Goal: Transaction & Acquisition: Purchase product/service

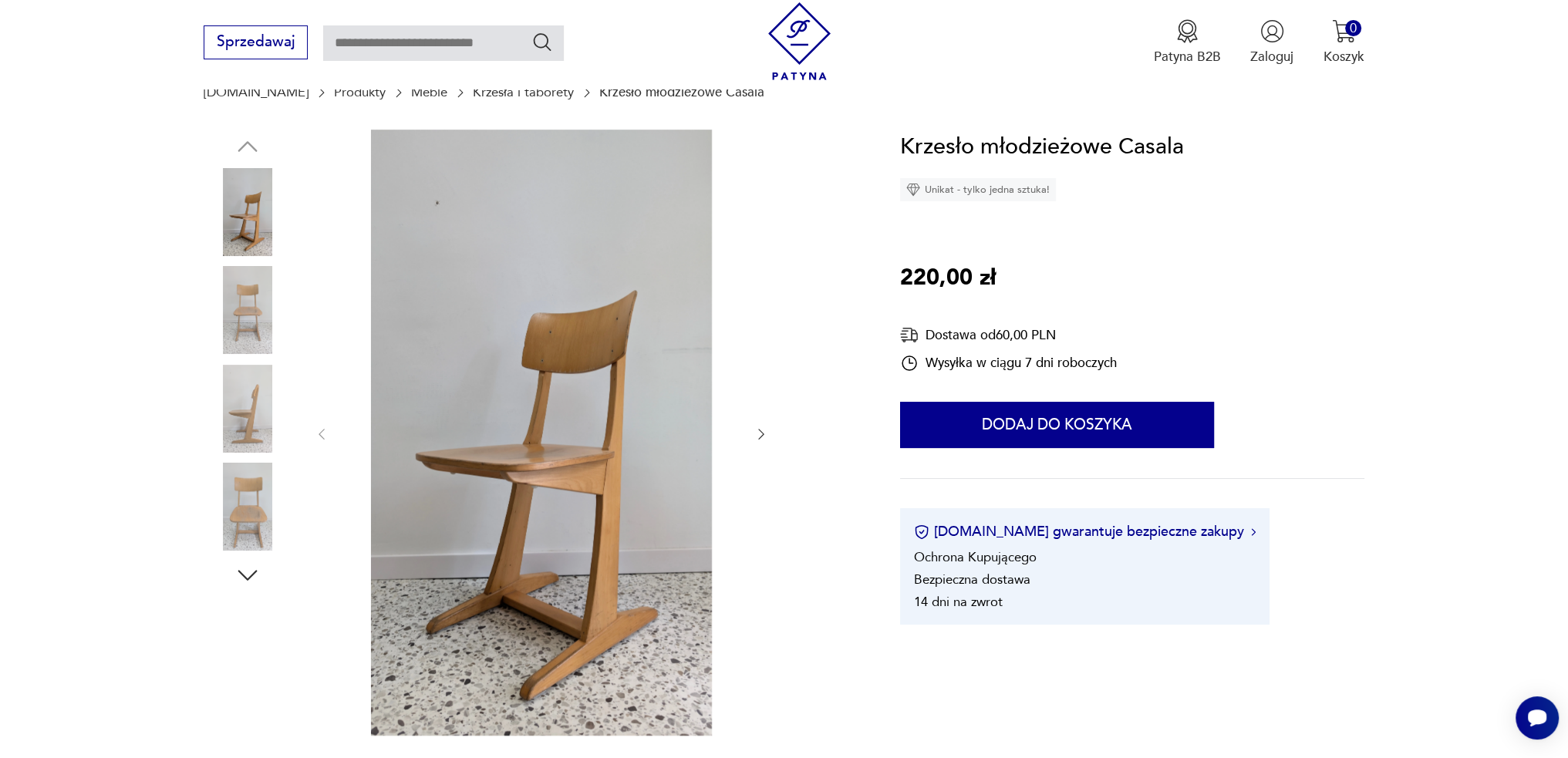
scroll to position [154, 0]
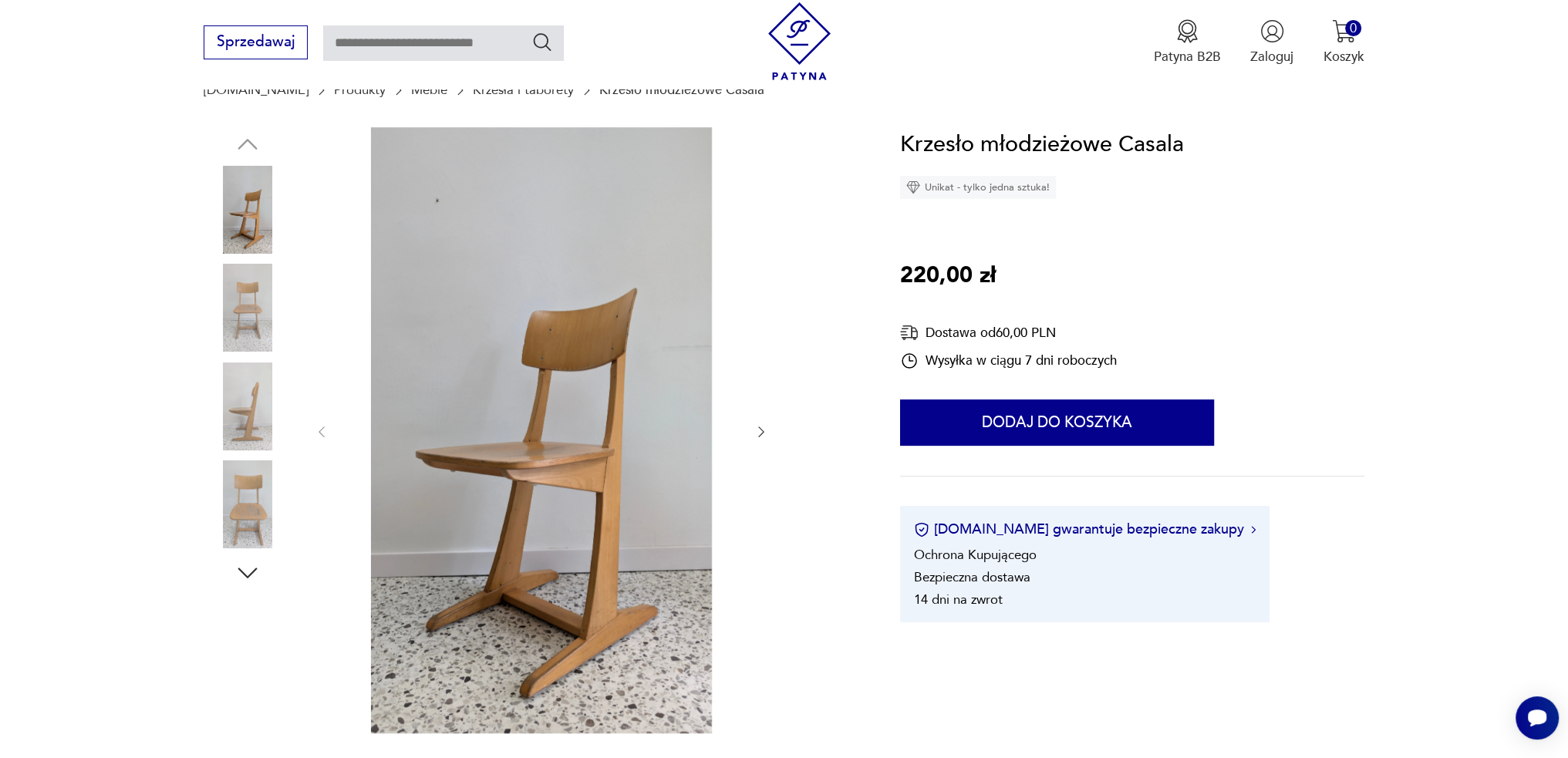
click at [757, 427] on icon "button" at bounding box center [761, 431] width 15 height 15
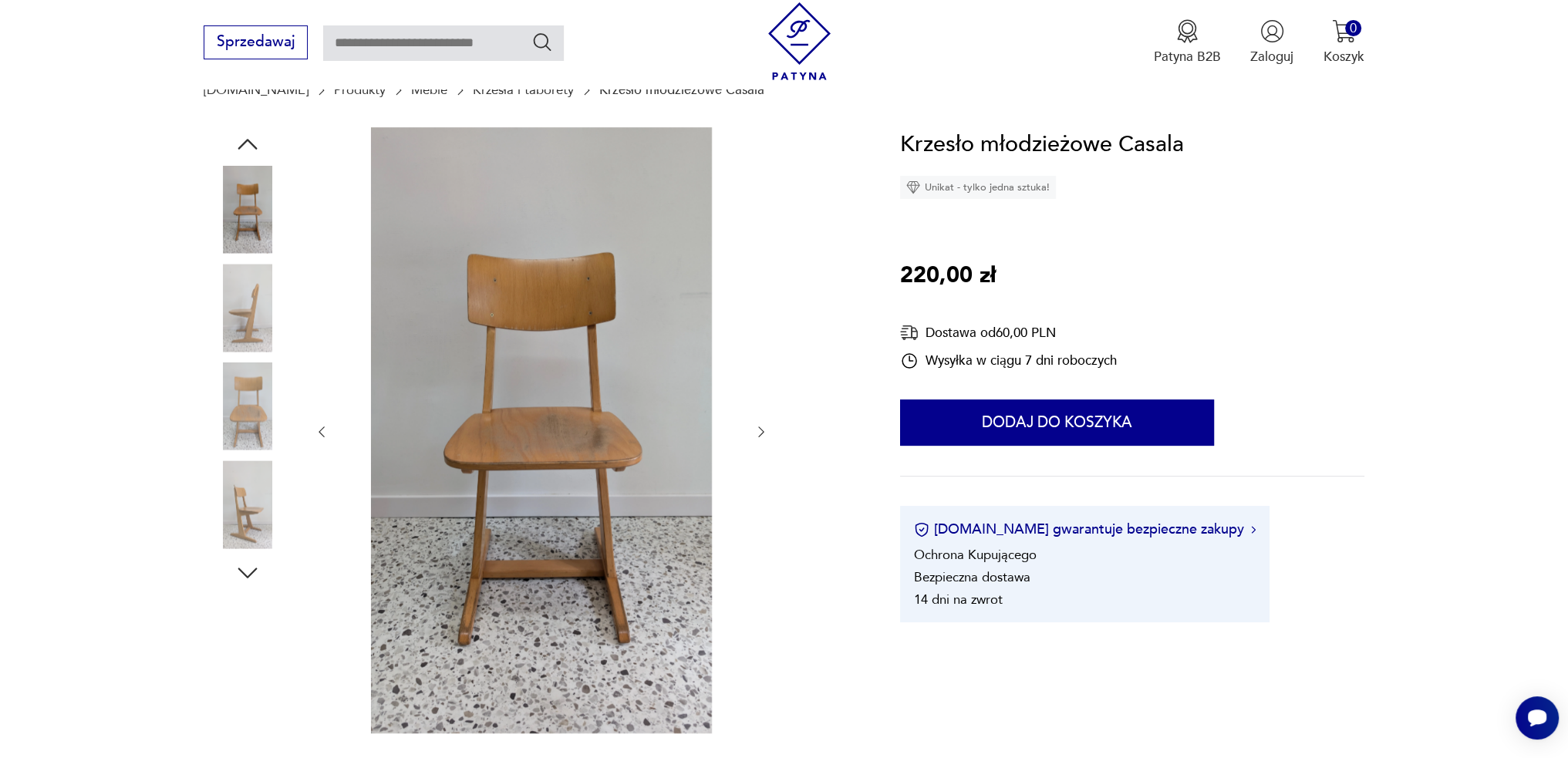
click at [757, 427] on icon "button" at bounding box center [761, 431] width 15 height 15
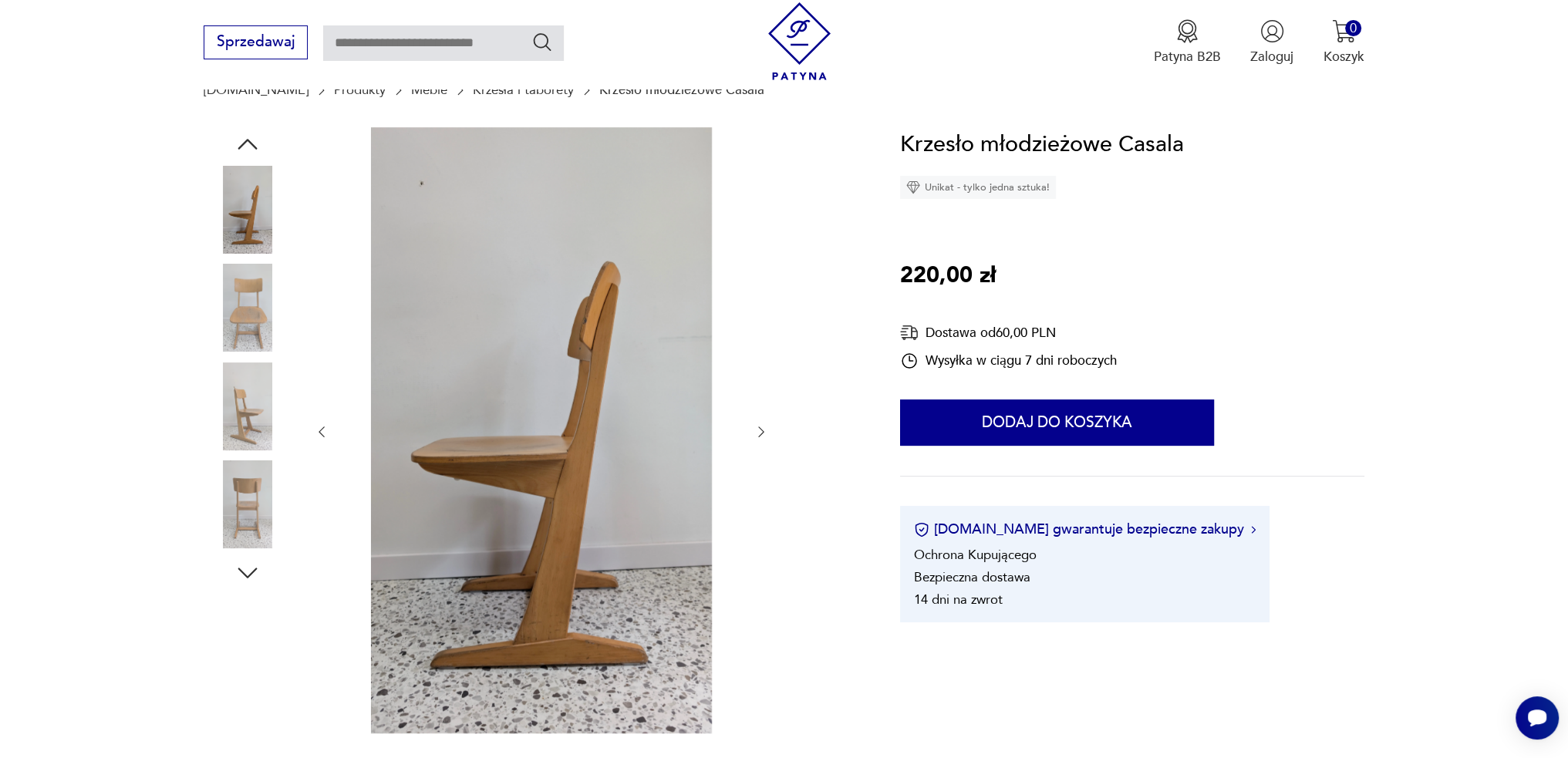
click at [757, 427] on icon "button" at bounding box center [761, 431] width 15 height 15
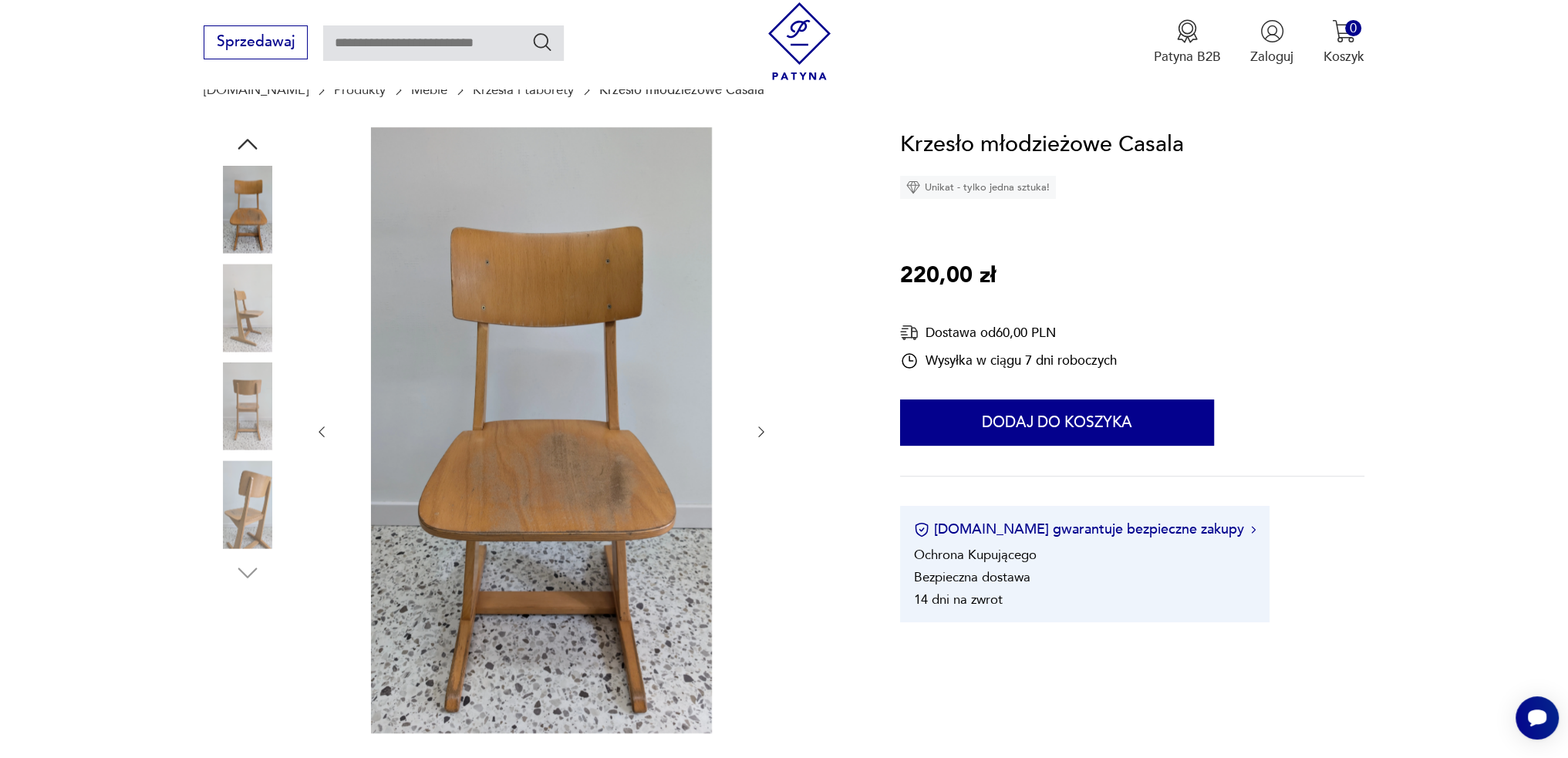
click at [757, 427] on icon "button" at bounding box center [761, 431] width 15 height 15
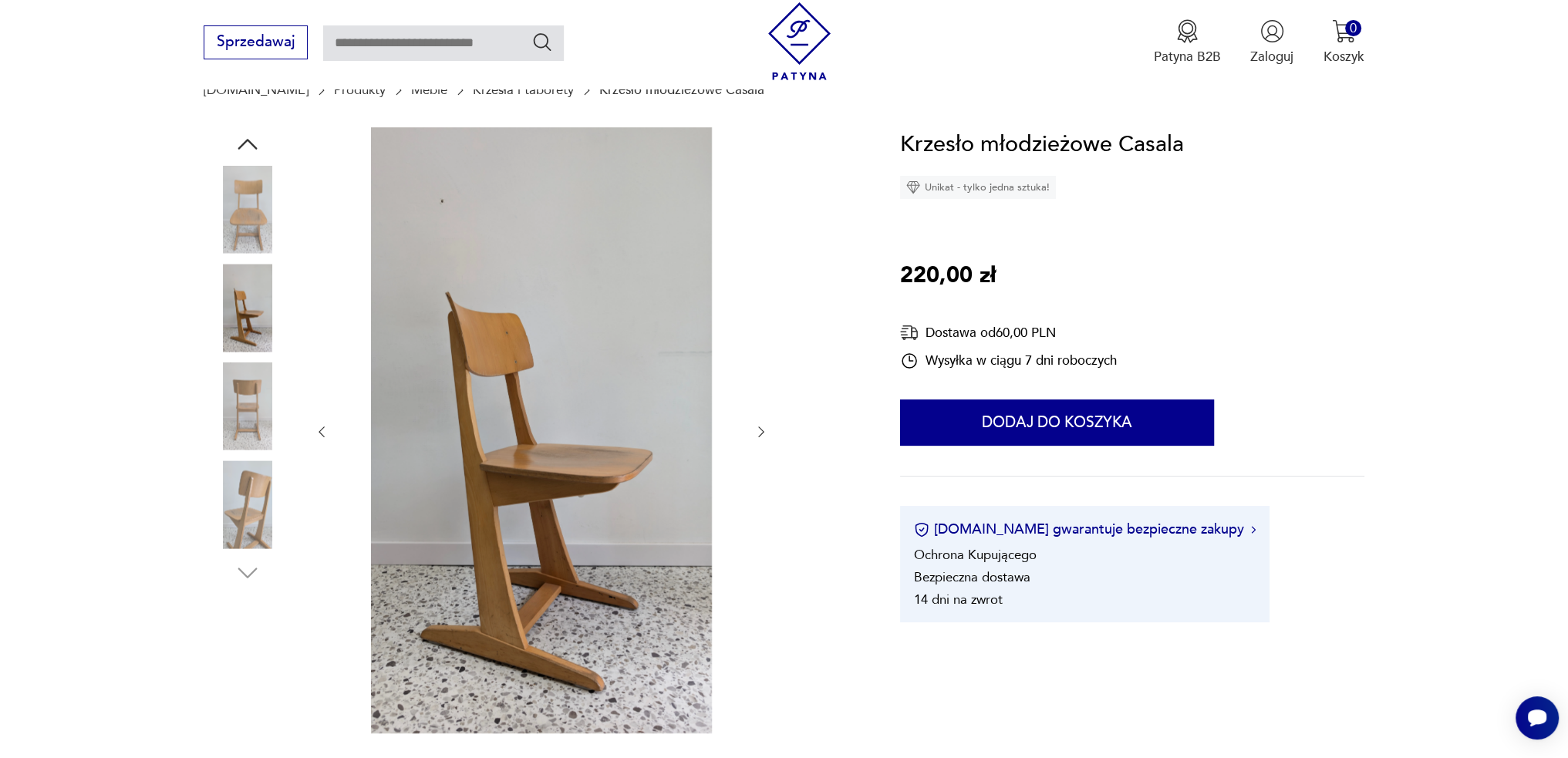
click at [757, 427] on icon "button" at bounding box center [761, 431] width 15 height 15
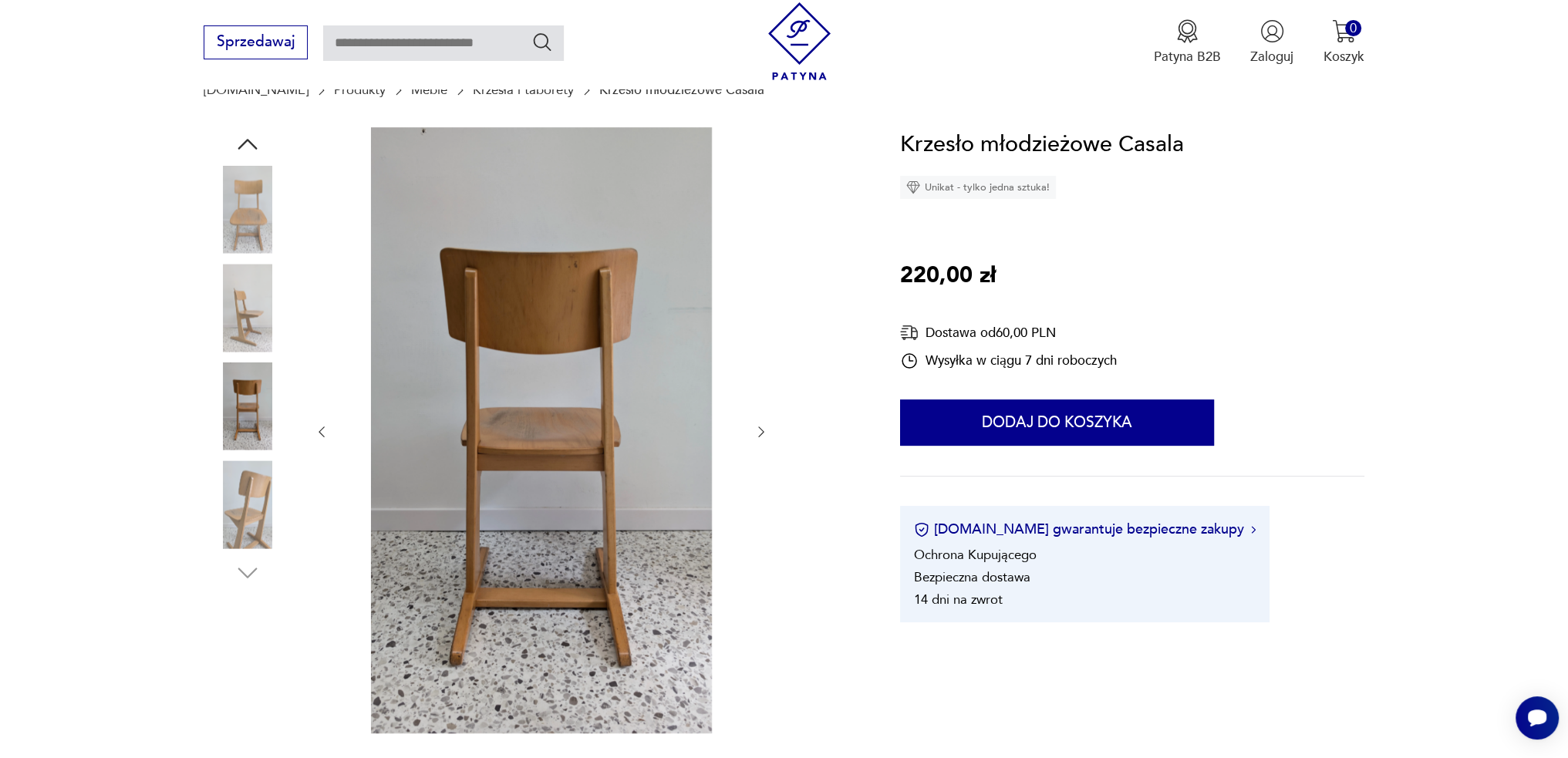
click at [757, 427] on icon "button" at bounding box center [761, 431] width 15 height 15
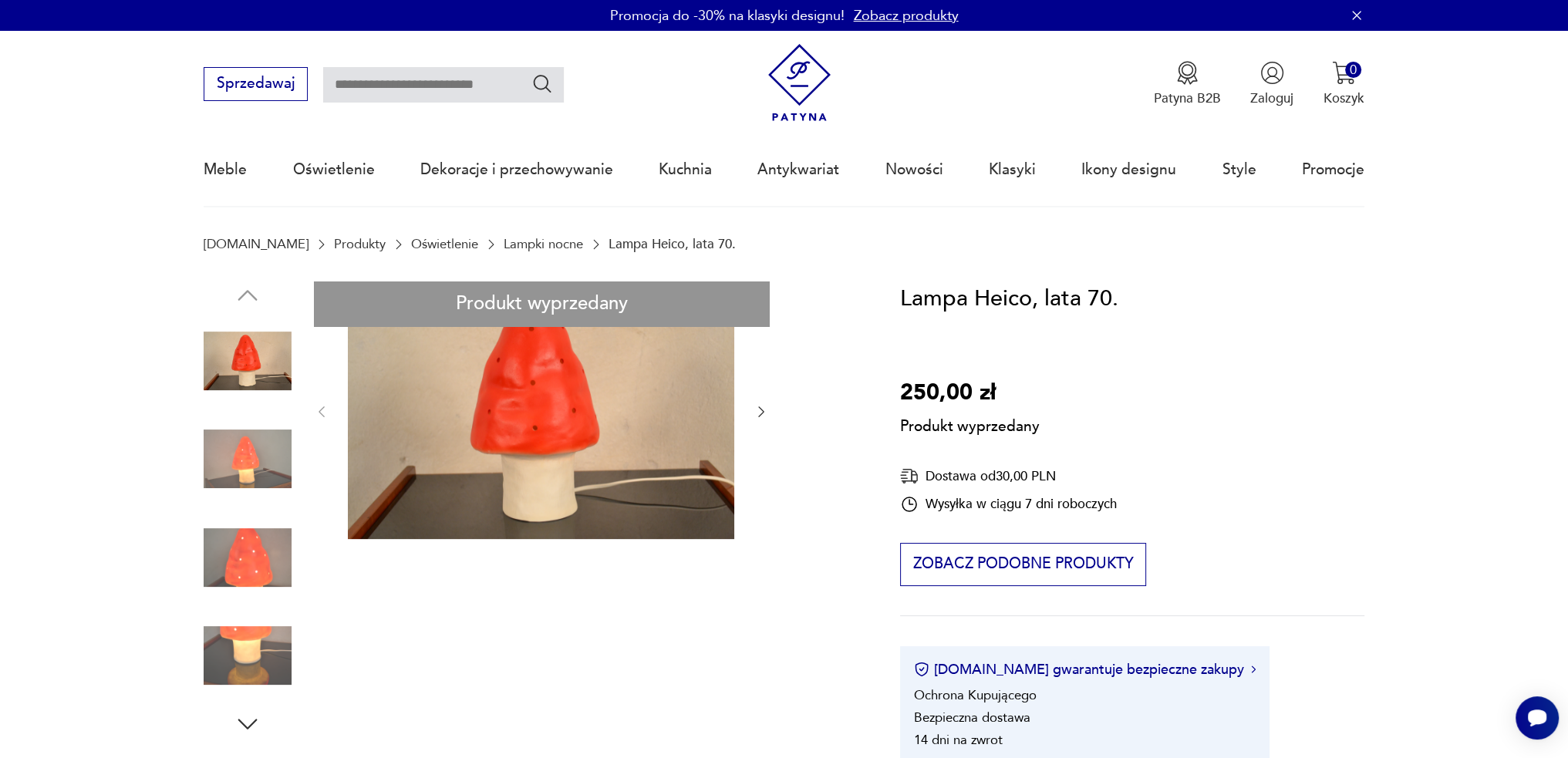
click at [759, 415] on div "Produkt wyprzedany Opis produktu Lampa Heico z lat 70 . W pełni oryginalna , sy…" at bounding box center [529, 698] width 652 height 833
click at [219, 449] on div "Produkt wyprzedany Opis produktu Lampa Heico z lat 70 . W pełni oryginalna , sy…" at bounding box center [529, 698] width 652 height 833
click at [244, 578] on div "Produkt wyprzedany Opis produktu Lampa Heico z lat 70 . W pełni oryginalna , sy…" at bounding box center [529, 698] width 652 height 833
click at [244, 668] on div "Produkt wyprzedany Opis produktu Lampa Heico z lat 70 . W pełni oryginalna , sy…" at bounding box center [529, 698] width 652 height 833
click at [266, 671] on div "Produkt wyprzedany Opis produktu Lampa Heico z lat 70 . W pełni oryginalna , sy…" at bounding box center [529, 698] width 652 height 833
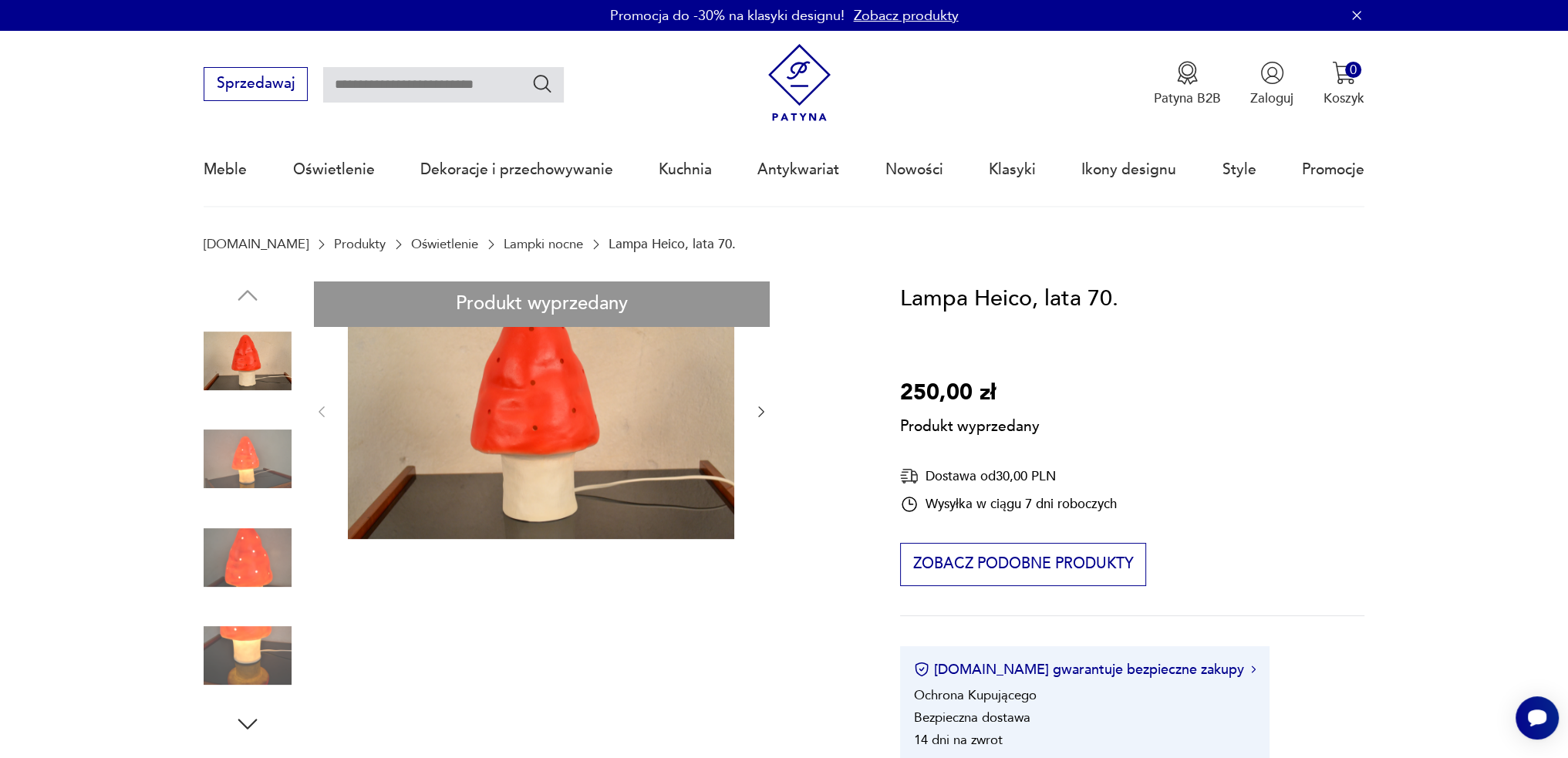
click at [414, 446] on div "Produkt wyprzedany Opis produktu Lampa Heico z lat 70 . W pełni oryginalna , sy…" at bounding box center [529, 698] width 652 height 833
click at [247, 730] on div "Produkt wyprzedany Opis produktu Lampa Heico z lat 70 . W pełni oryginalna , sy…" at bounding box center [529, 698] width 652 height 833
click at [766, 419] on div "Produkt wyprzedany Opis produktu Lampa Heico z lat 70 . W pełni oryginalna , sy…" at bounding box center [529, 698] width 652 height 833
click at [759, 410] on div "Produkt wyprzedany Opis produktu Lampa Heico z lat 70 . W pełni oryginalna , sy…" at bounding box center [529, 698] width 652 height 833
